Goal: Task Accomplishment & Management: Use online tool/utility

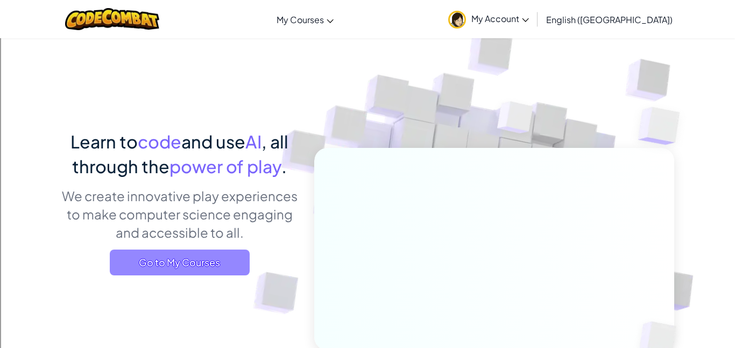
click at [196, 259] on span "Go to My Courses" at bounding box center [180, 263] width 140 height 26
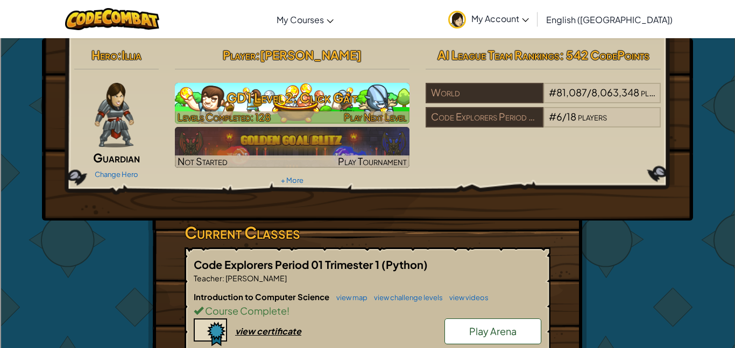
click at [370, 95] on h3 "GD1 Level 2: Click Gait" at bounding box center [292, 98] width 235 height 24
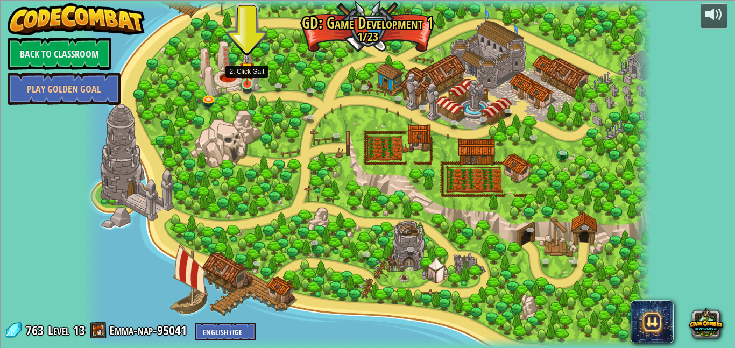
click at [251, 85] on img at bounding box center [247, 69] width 14 height 32
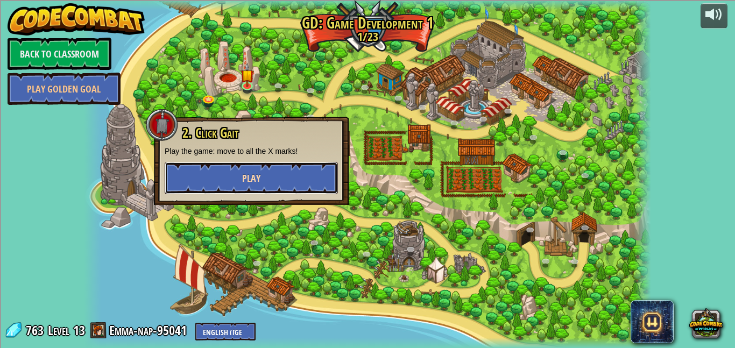
click at [301, 174] on button "Play" at bounding box center [251, 178] width 173 height 32
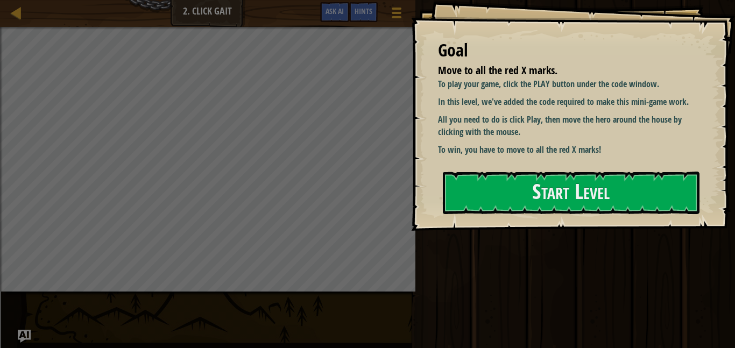
click at [513, 166] on div "Goal Move to all the red X marks. To play your game, click the PLAY button unde…" at bounding box center [573, 115] width 324 height 231
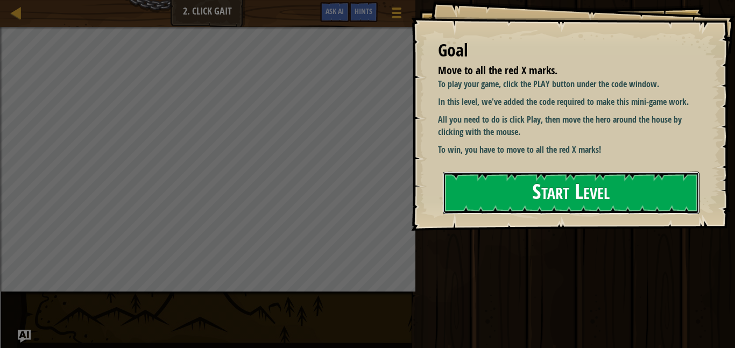
click at [520, 193] on button "Start Level" at bounding box center [571, 193] width 257 height 43
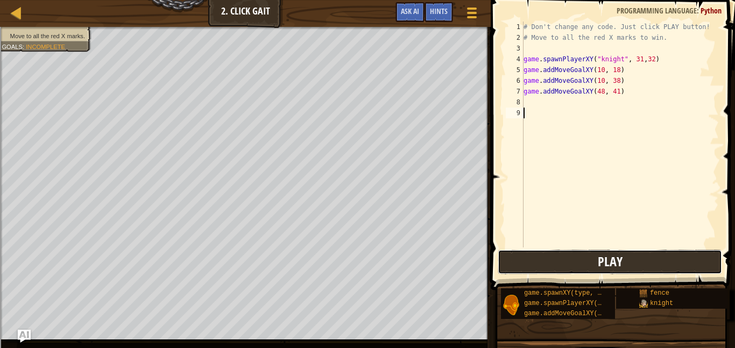
click at [576, 272] on button "Play" at bounding box center [610, 262] width 224 height 25
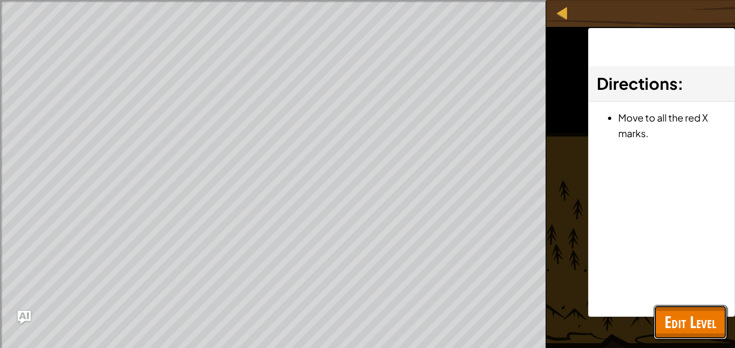
click at [691, 320] on span "Edit Level" at bounding box center [691, 322] width 52 height 22
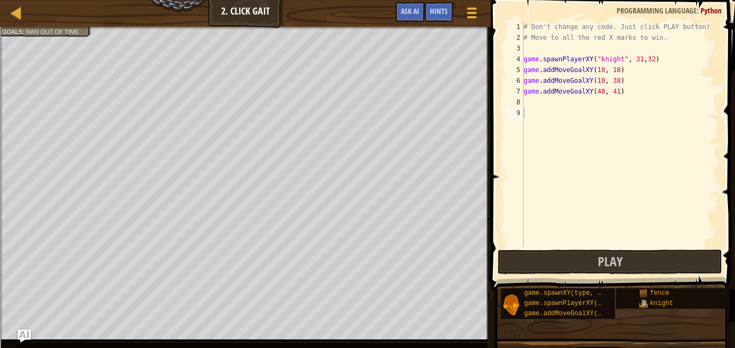
click at [601, 70] on div "# Don't change any code. Just click PLAY button! # Move to all the red X marks …" at bounding box center [621, 146] width 198 height 248
click at [603, 71] on div "# Don't change any code. Just click PLAY button! # Move to all the red X marks …" at bounding box center [621, 146] width 198 height 248
click at [611, 71] on div "# Don't change any code. Just click PLAY button! # Move to all the red X marks …" at bounding box center [621, 146] width 198 height 248
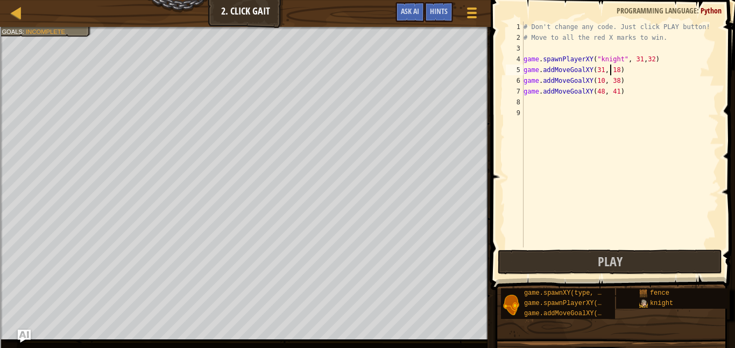
click at [614, 71] on div "# Don't change any code. Just click PLAY button! # Move to all the red X marks …" at bounding box center [621, 146] width 198 height 248
click at [617, 71] on div "# Don't change any code. Just click PLAY button! # Move to all the red X marks …" at bounding box center [621, 146] width 198 height 248
click at [623, 80] on div "# Don't change any code. Just click PLAY button! # Move to all the red X marks …" at bounding box center [621, 146] width 198 height 248
click at [602, 80] on div "# Don't change any code. Just click PLAY button! # Move to all the red X marks …" at bounding box center [621, 146] width 198 height 248
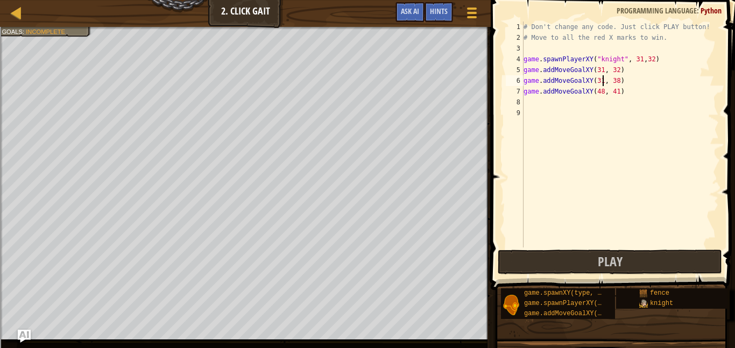
scroll to position [5, 12]
click at [619, 79] on div "# Don't change any code. Just click PLAY button! # Move to all the red X marks …" at bounding box center [621, 146] width 198 height 248
click at [601, 93] on div "# Don't change any code. Just click PLAY button! # Move to all the red X marks …" at bounding box center [621, 146] width 198 height 248
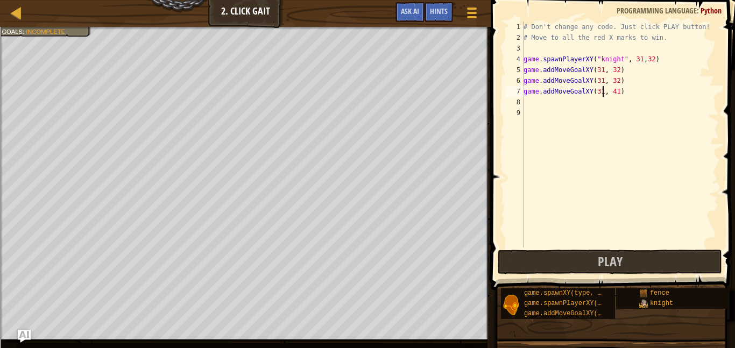
click at [618, 89] on div "# Don't change any code. Just click PLAY button! # Move to all the red X marks …" at bounding box center [621, 146] width 198 height 248
type textarea "game.addMoveGoalXY(31, 32)"
click at [624, 258] on button "Play" at bounding box center [610, 262] width 224 height 25
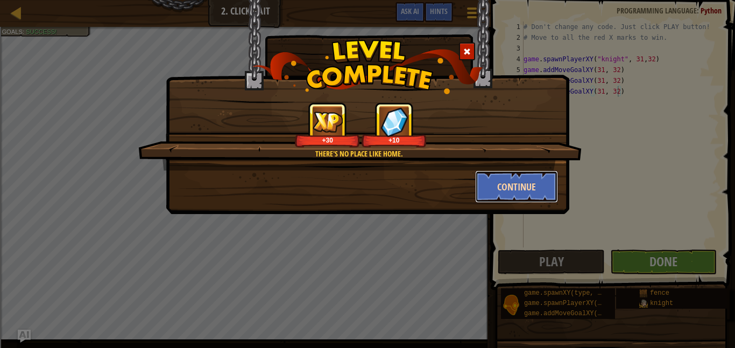
click at [517, 190] on button "Continue" at bounding box center [516, 187] width 83 height 32
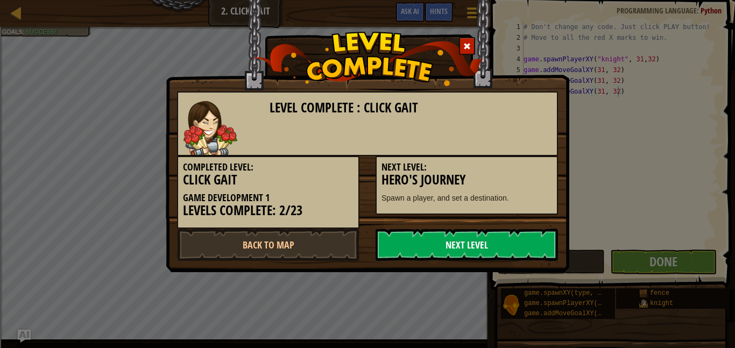
click at [456, 237] on link "Next Level" at bounding box center [467, 245] width 182 height 32
